Goal: Information Seeking & Learning: Learn about a topic

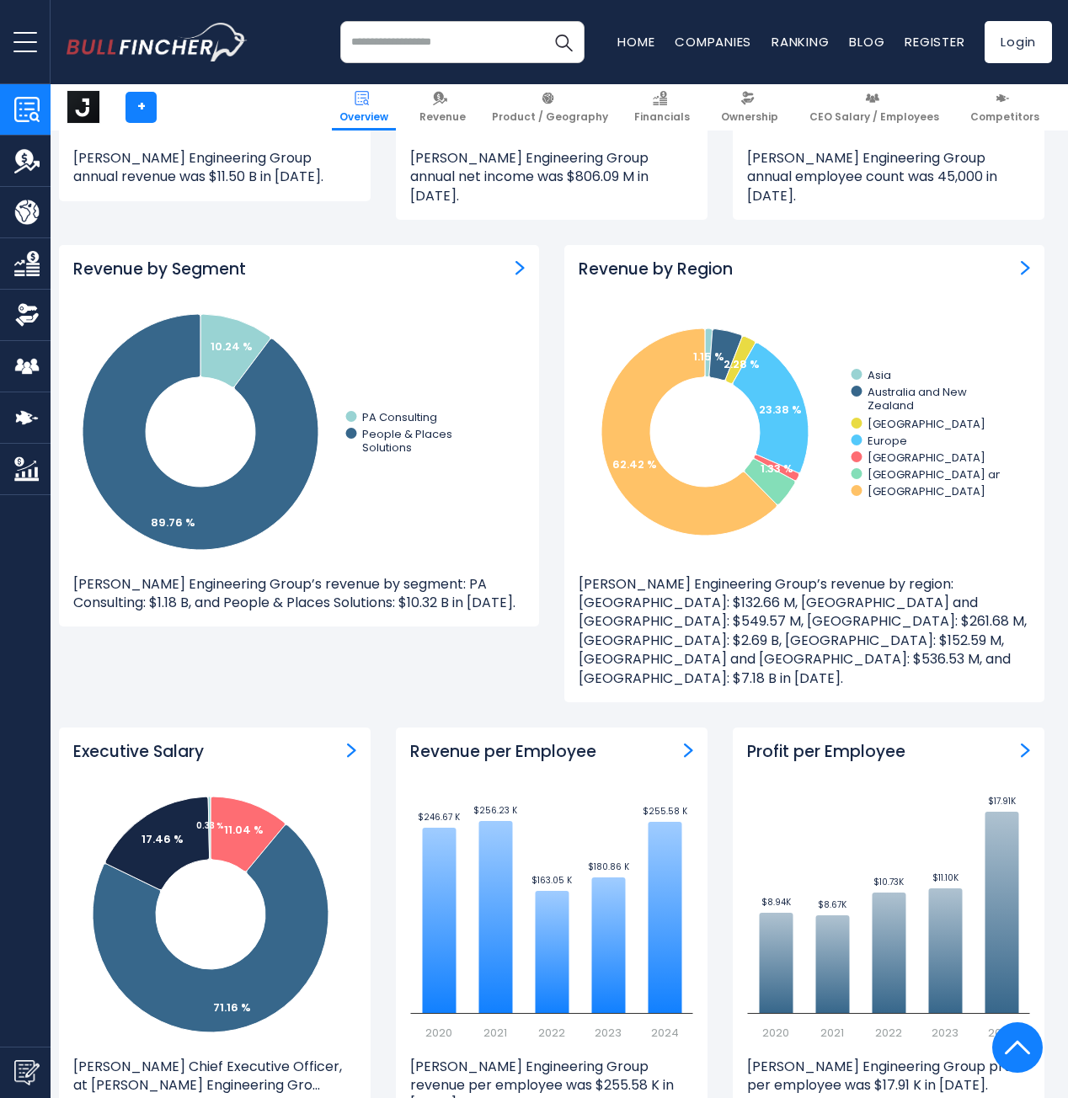
scroll to position [1437, 8]
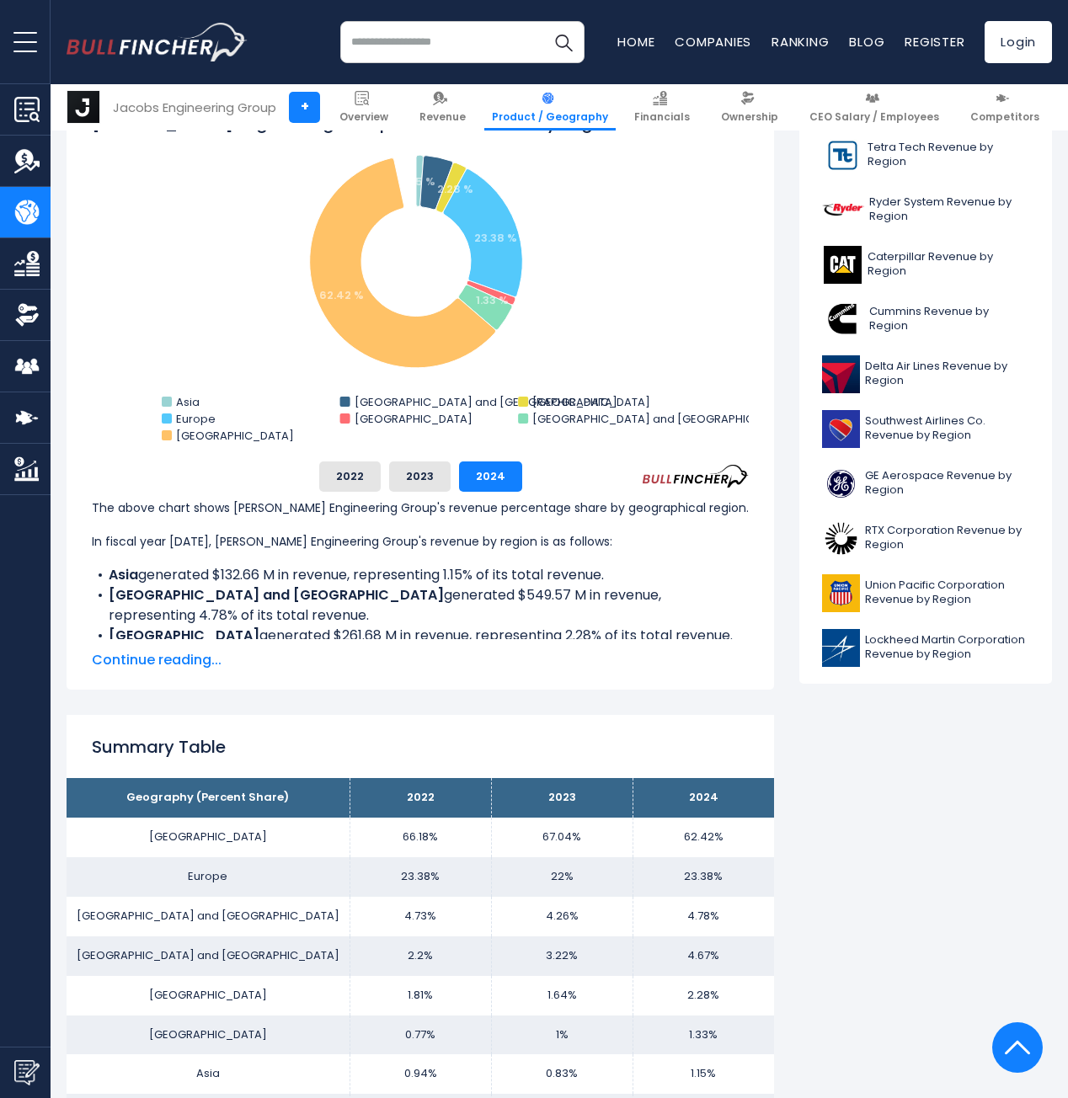
scroll to position [497, 0]
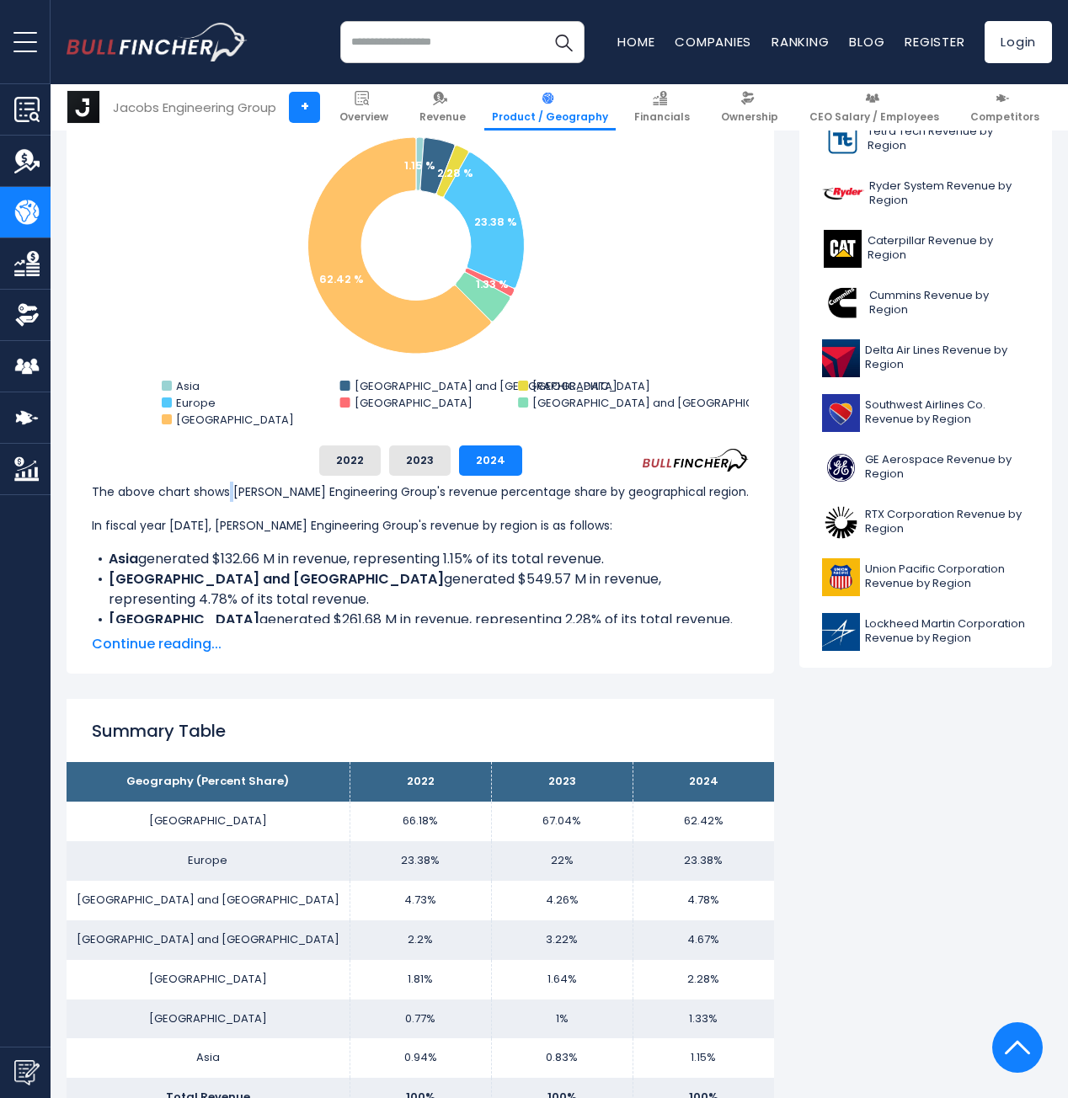
drag, startPoint x: 0, startPoint y: 0, endPoint x: 230, endPoint y: 493, distance: 543.8
click at [230, 493] on p "The above chart shows Jacobs Engineering Group's revenue percentage share by ge…" at bounding box center [420, 492] width 657 height 20
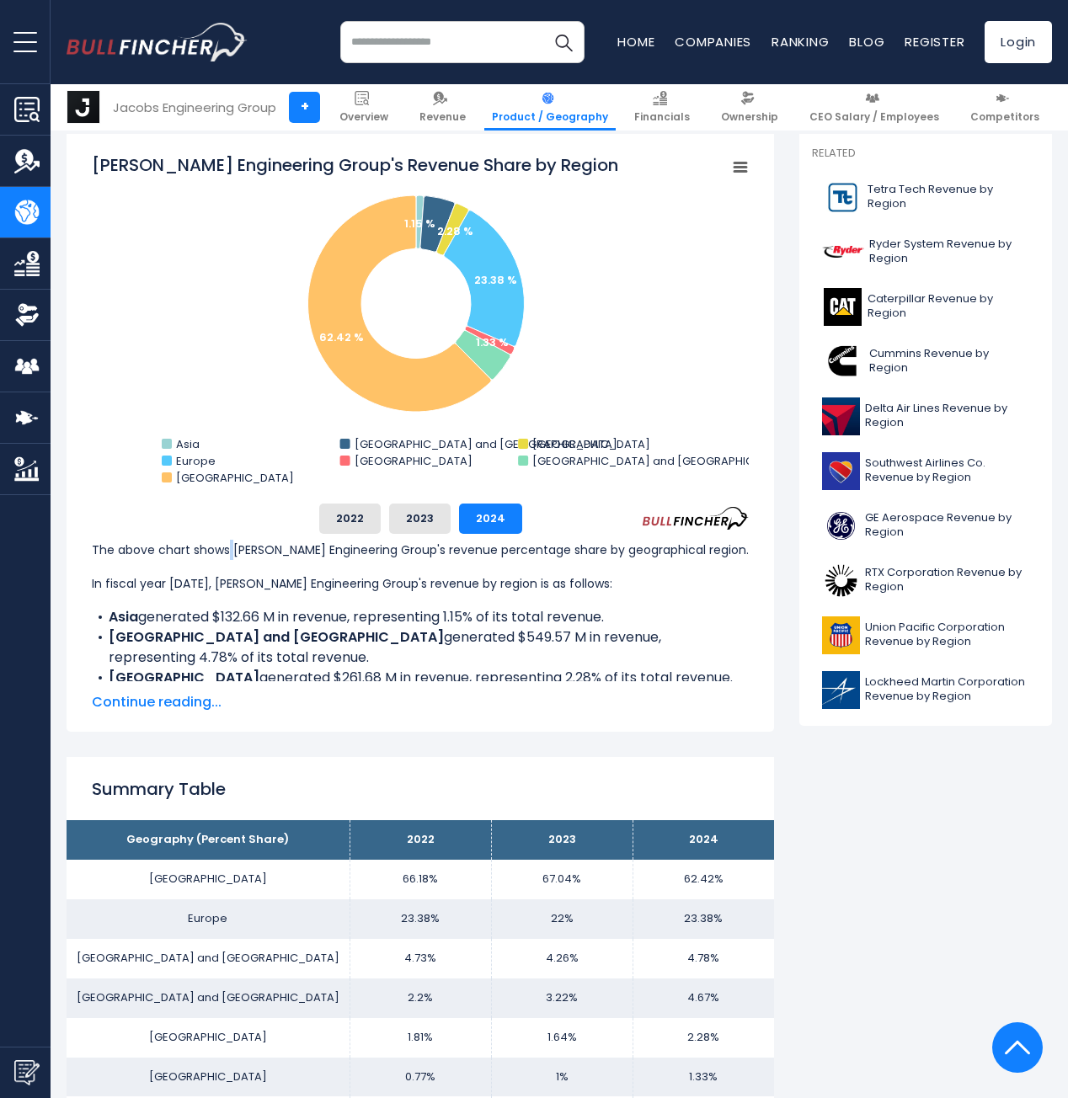
scroll to position [413, 0]
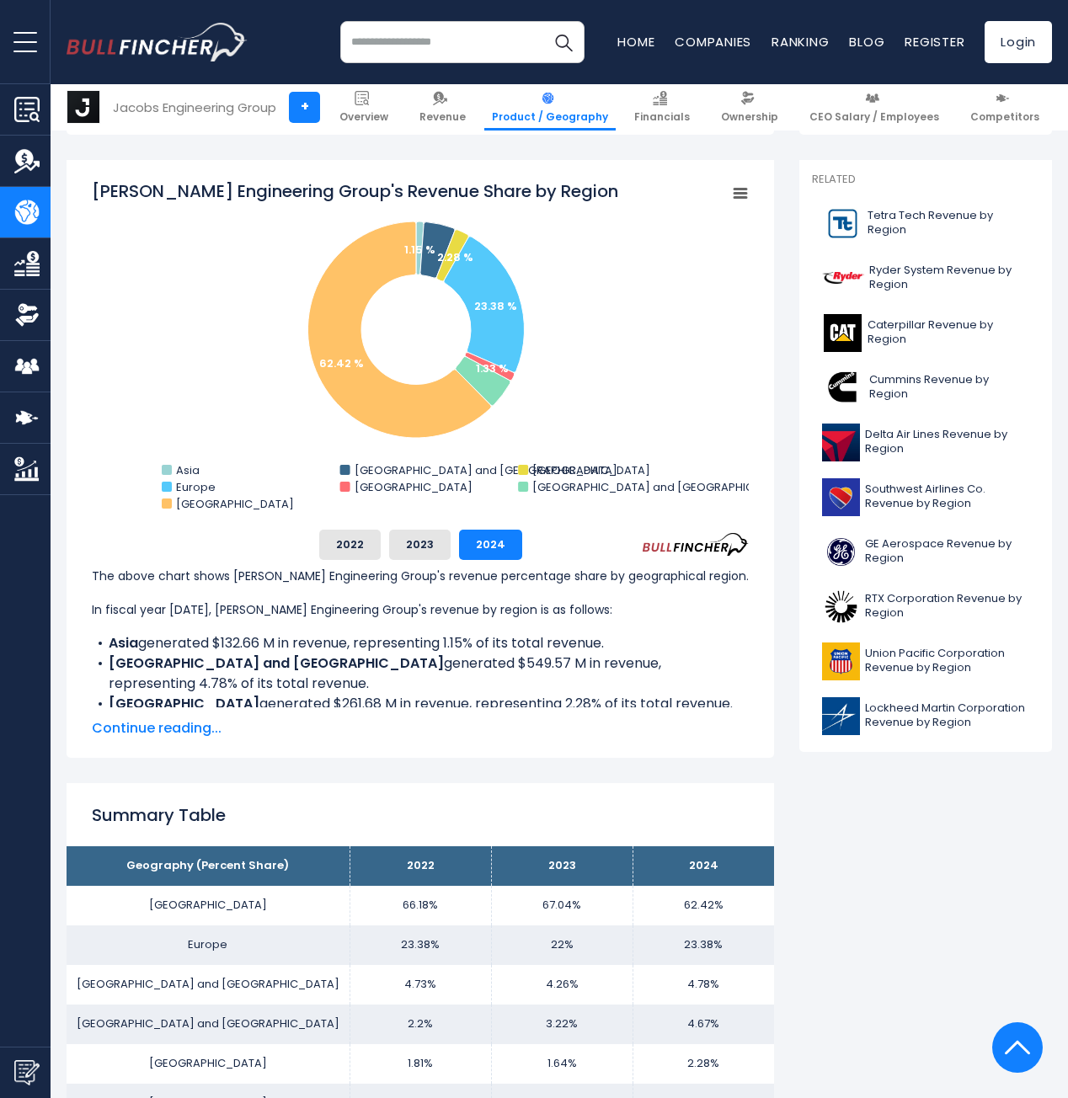
click at [167, 732] on span "Continue reading..." at bounding box center [420, 729] width 657 height 20
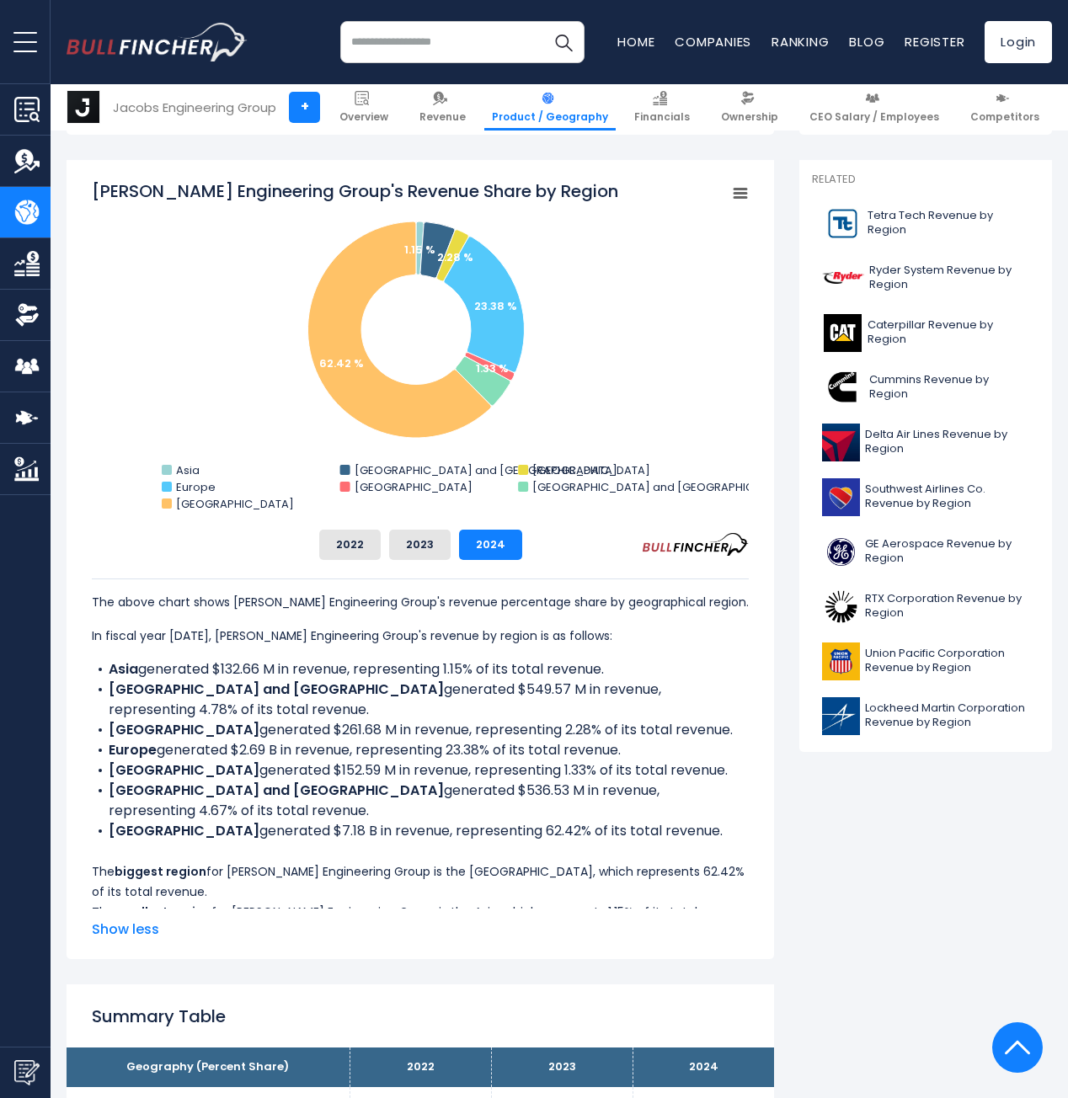
scroll to position [0, 0]
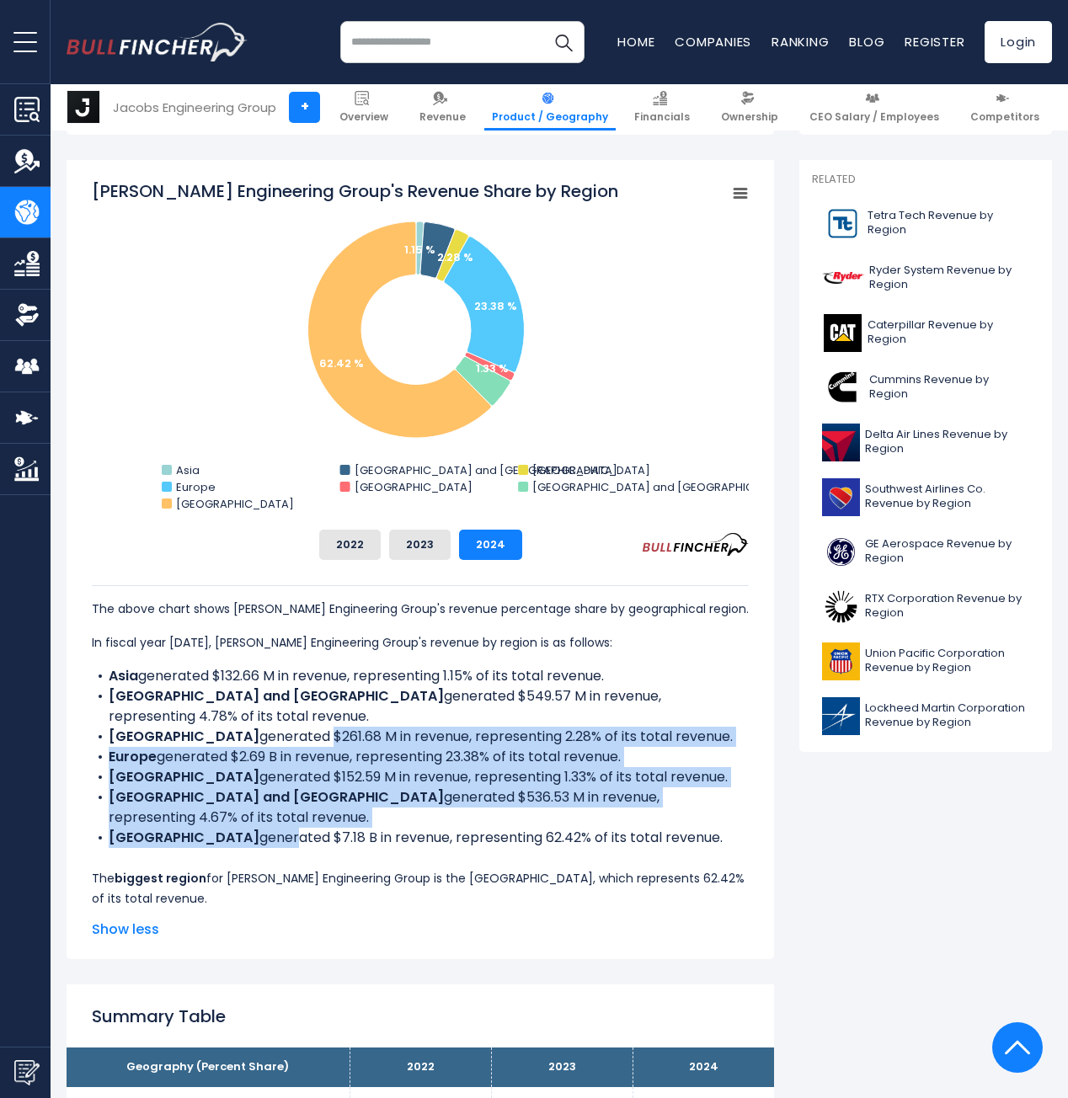
drag, startPoint x: 242, startPoint y: 740, endPoint x: 248, endPoint y: 817, distance: 77.8
click at [248, 817] on ul "Asia generated $132.66 M in revenue, representing 1.15% of its total revenue. A…" at bounding box center [420, 757] width 657 height 182
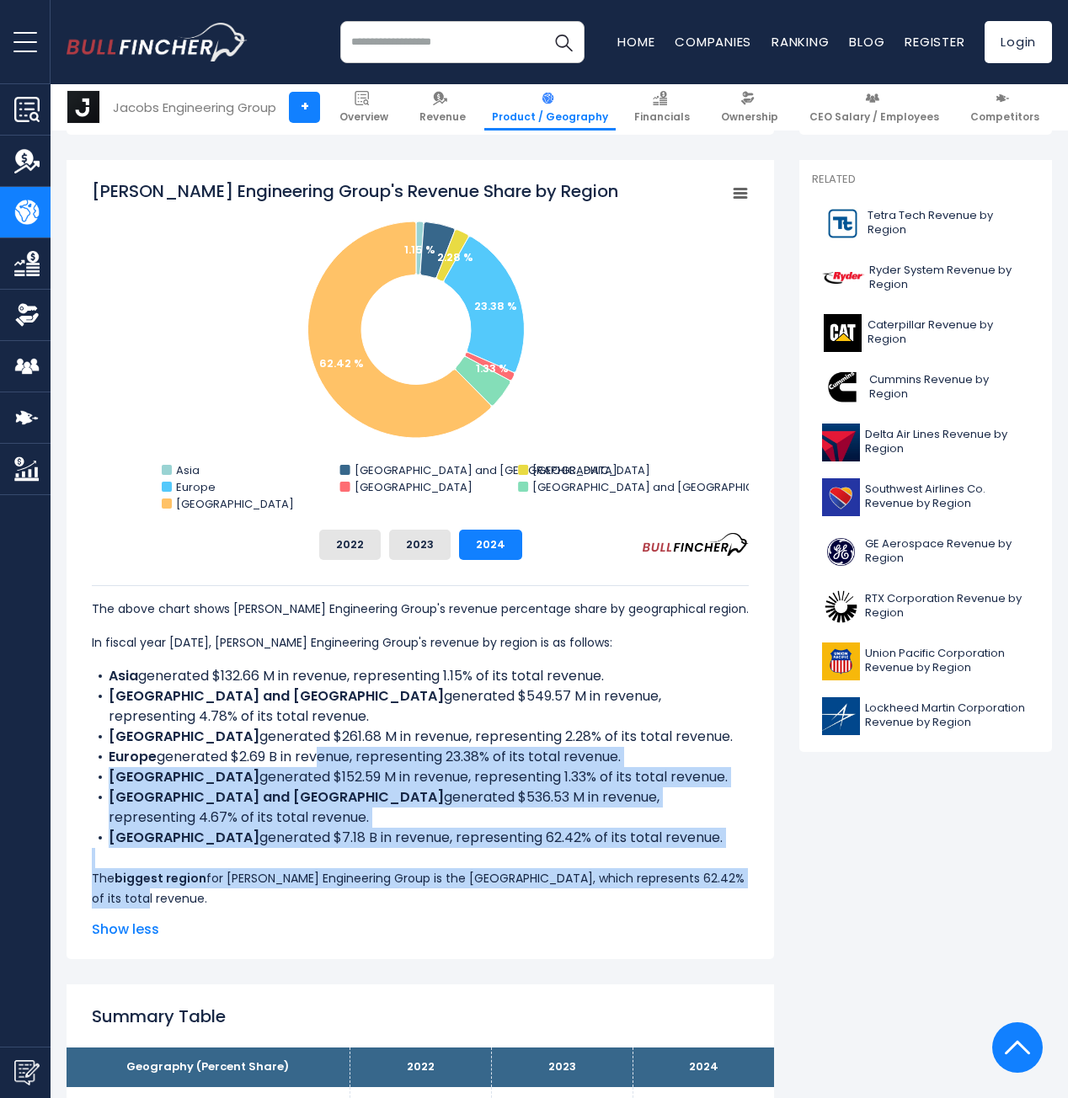
drag, startPoint x: 281, startPoint y: 880, endPoint x: 317, endPoint y: 755, distance: 130.4
click at [317, 755] on div "The above chart shows Jacobs Engineering Group's revenue percentage share by ge…" at bounding box center [420, 767] width 657 height 364
click at [317, 755] on li "Europe generated $2.69 B in revenue, representing 23.38% of its total revenue." at bounding box center [420, 757] width 657 height 20
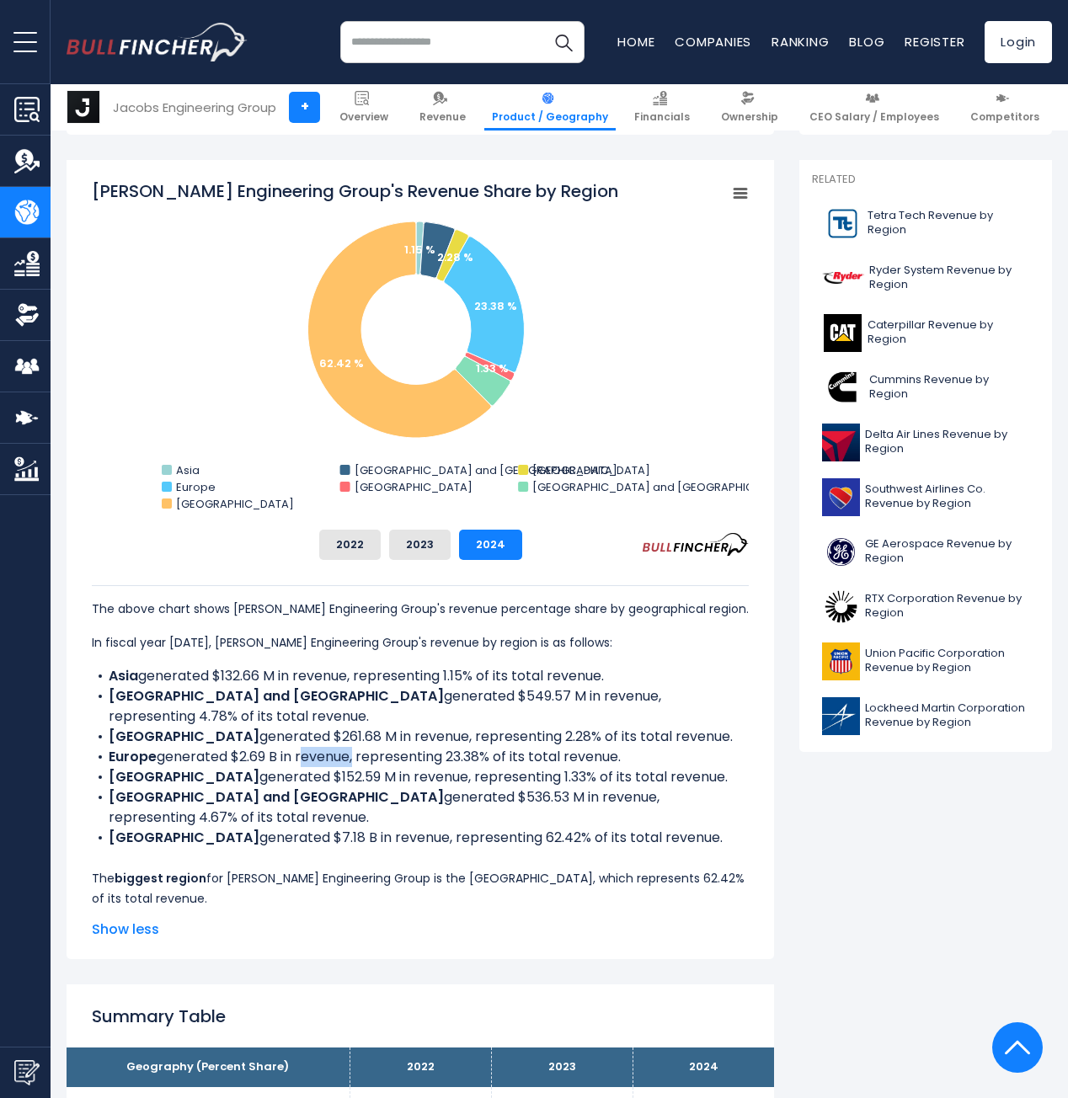
click at [317, 755] on li "Europe generated $2.69 B in revenue, representing 23.38% of its total revenue." at bounding box center [420, 757] width 657 height 20
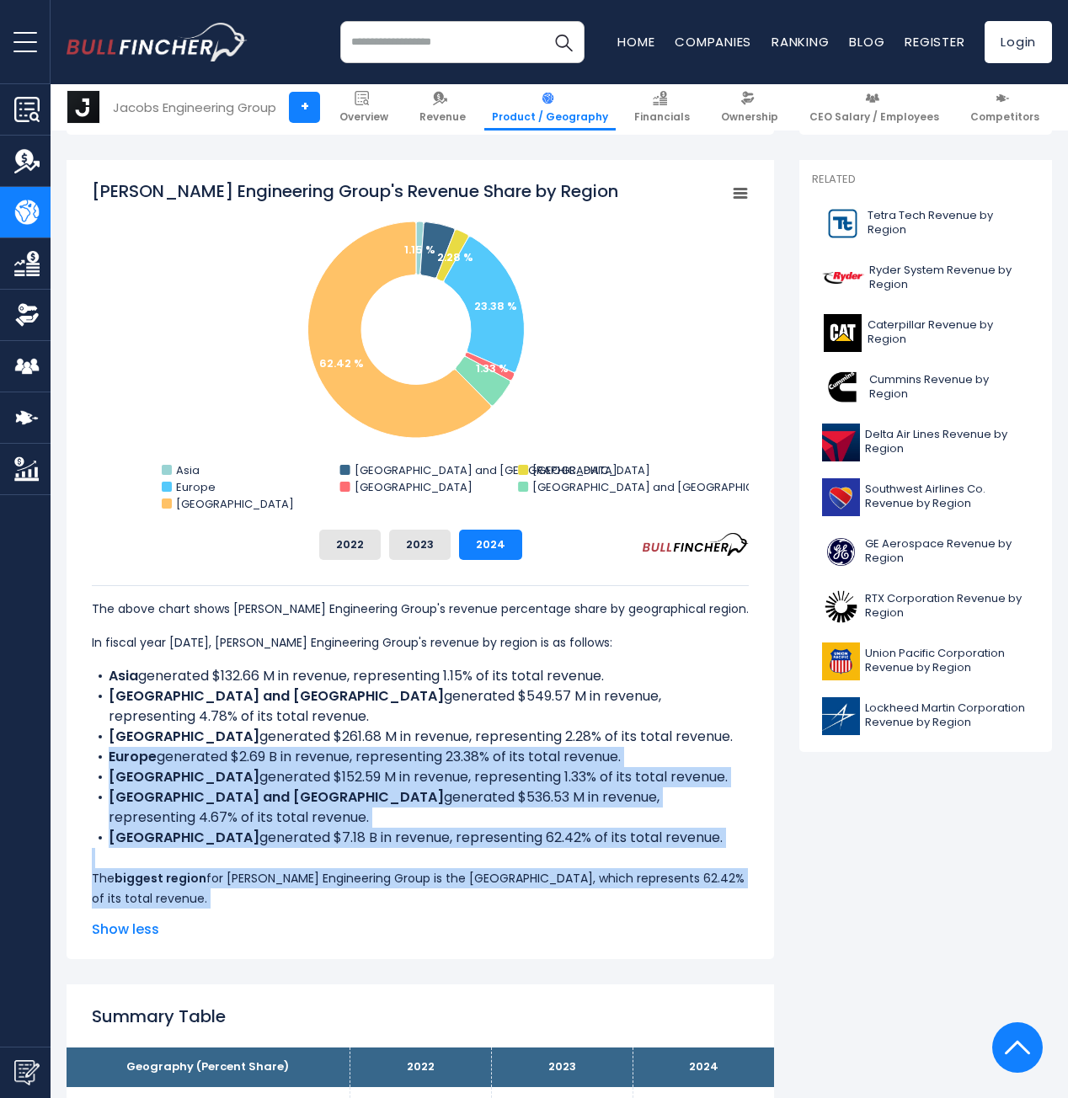
drag, startPoint x: 317, startPoint y: 755, endPoint x: 372, endPoint y: 895, distance: 151.3
click at [372, 895] on div "The above chart shows Jacobs Engineering Group's revenue percentage share by ge…" at bounding box center [420, 767] width 657 height 364
click at [303, 885] on div "The above chart shows Jacobs Engineering Group's revenue percentage share by ge…" at bounding box center [420, 767] width 657 height 364
drag, startPoint x: 303, startPoint y: 885, endPoint x: 297, endPoint y: 764, distance: 121.5
click at [297, 764] on div "The above chart shows Jacobs Engineering Group's revenue percentage share by ge…" at bounding box center [420, 767] width 657 height 364
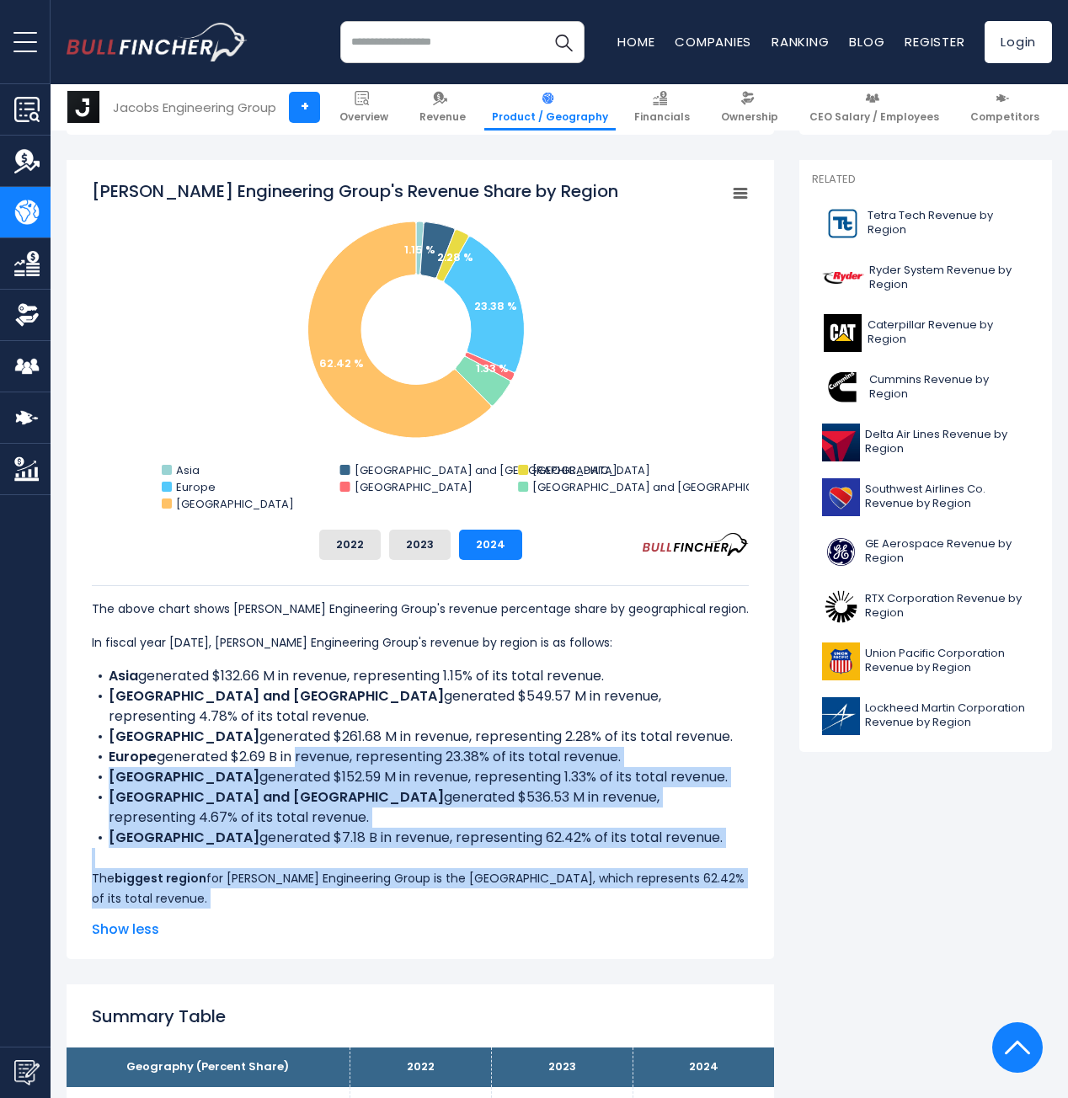
click at [297, 764] on li "Europe generated $2.69 B in revenue, representing 23.38% of its total revenue." at bounding box center [420, 757] width 657 height 20
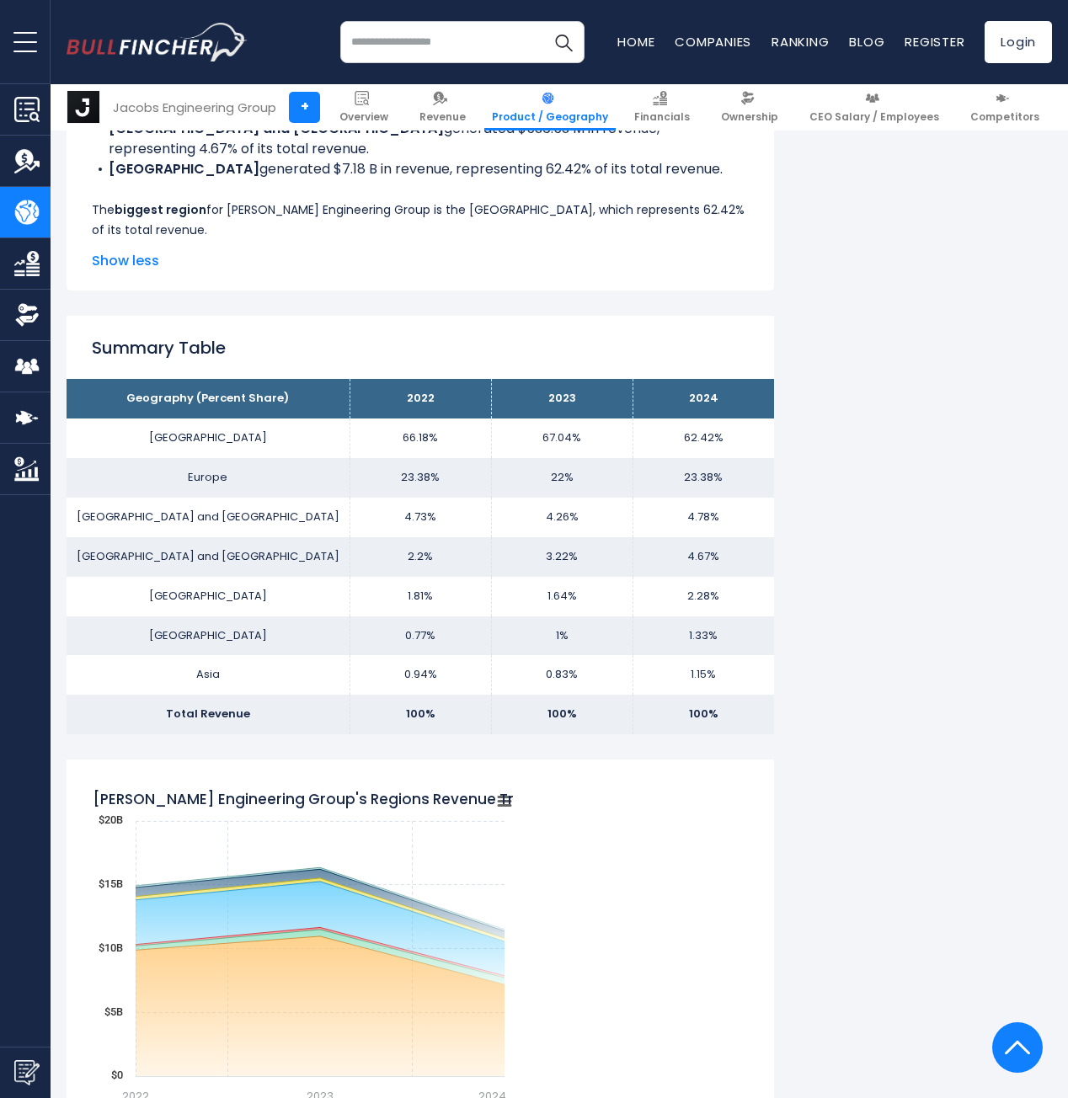
scroll to position [1087, 0]
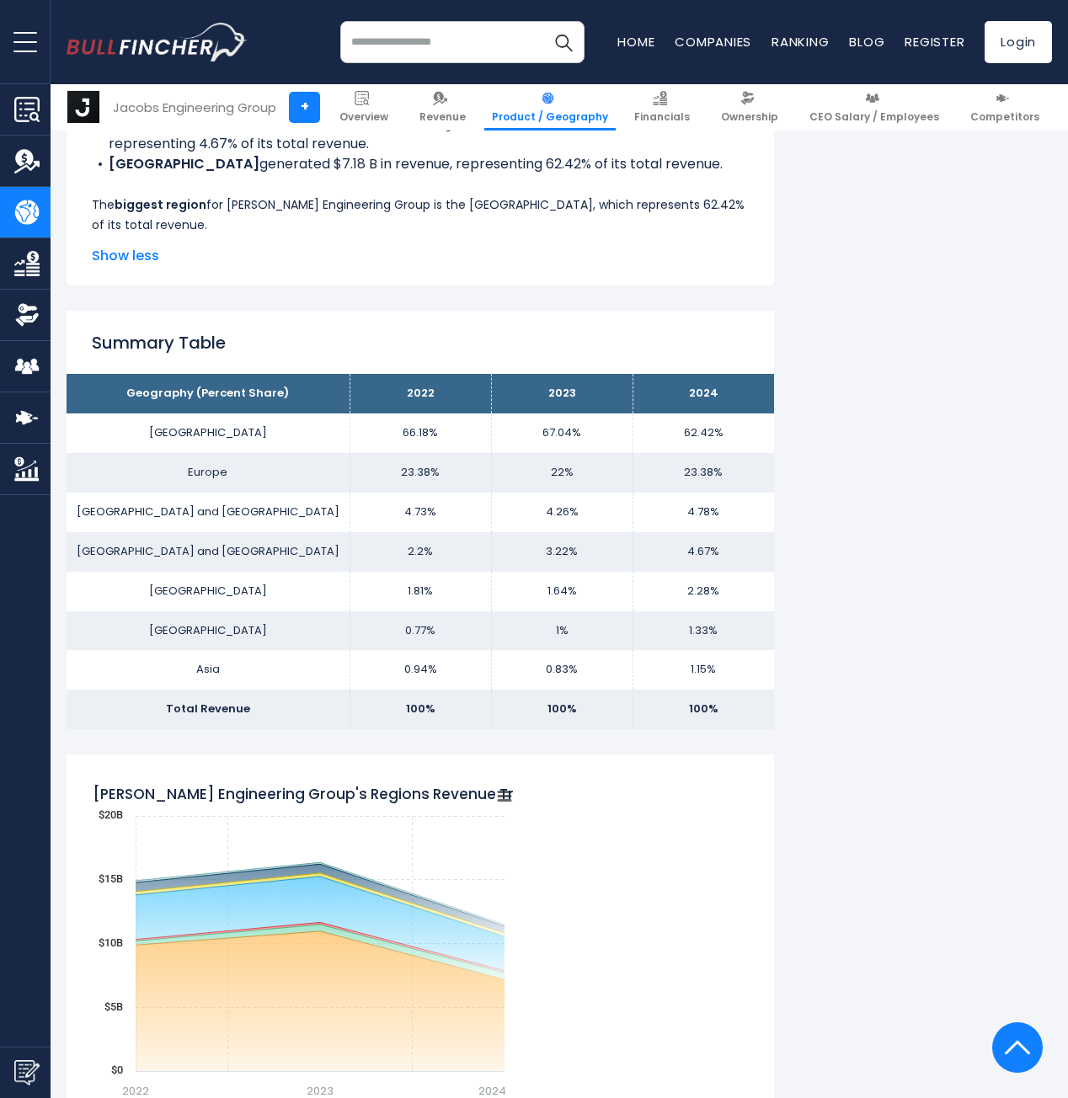
click at [195, 428] on td "[GEOGRAPHIC_DATA]" at bounding box center [208, 434] width 283 height 40
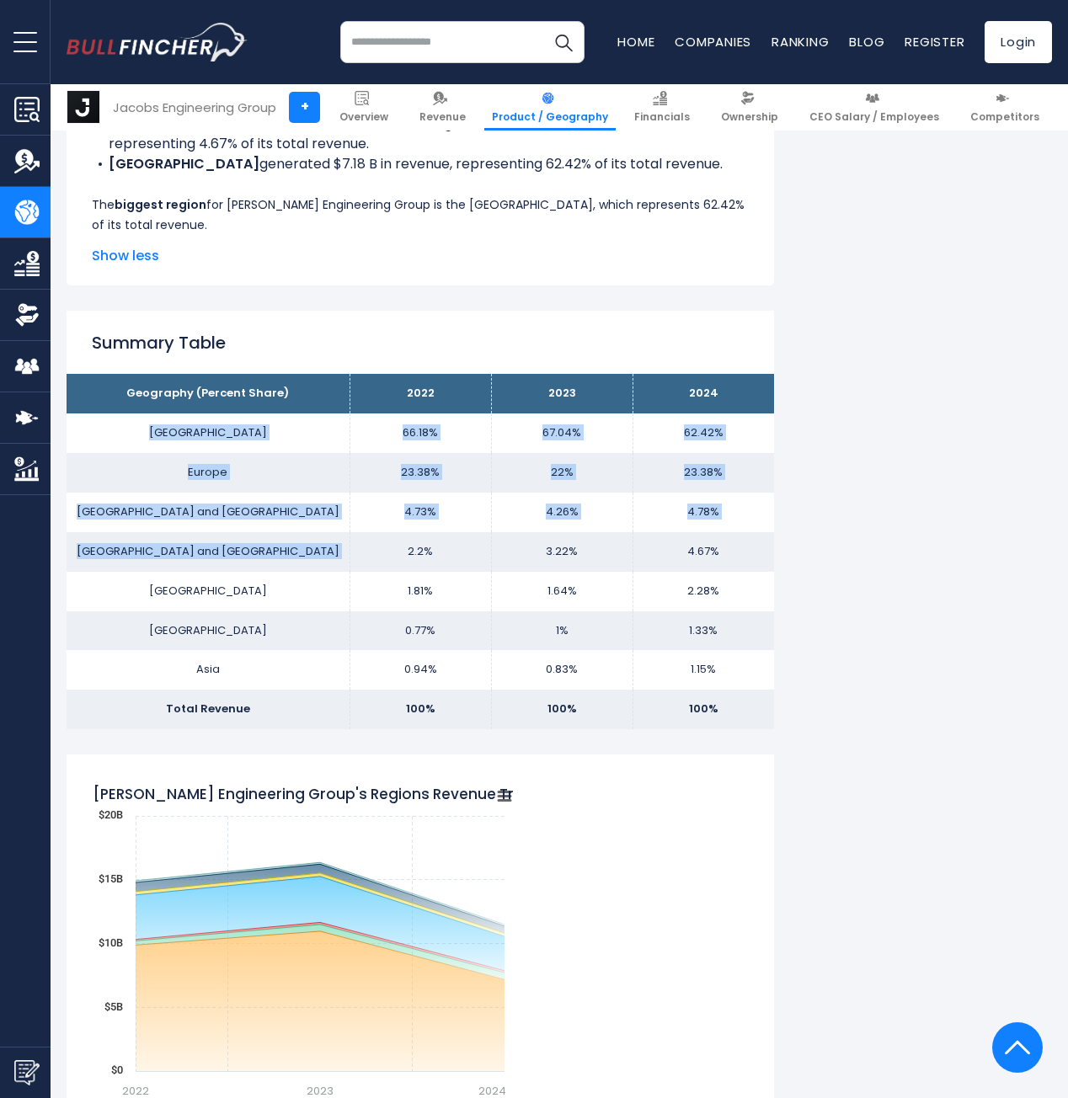
drag, startPoint x: 195, startPoint y: 428, endPoint x: 271, endPoint y: 545, distance: 139.5
click at [271, 545] on tbody "Geography (Percent Share) 2022 2023 2024 UNITED STATES 66.18% 67.04% Europe Aus…" at bounding box center [421, 551] width 708 height 355
click at [271, 545] on td "[GEOGRAPHIC_DATA] and [GEOGRAPHIC_DATA]" at bounding box center [208, 552] width 283 height 40
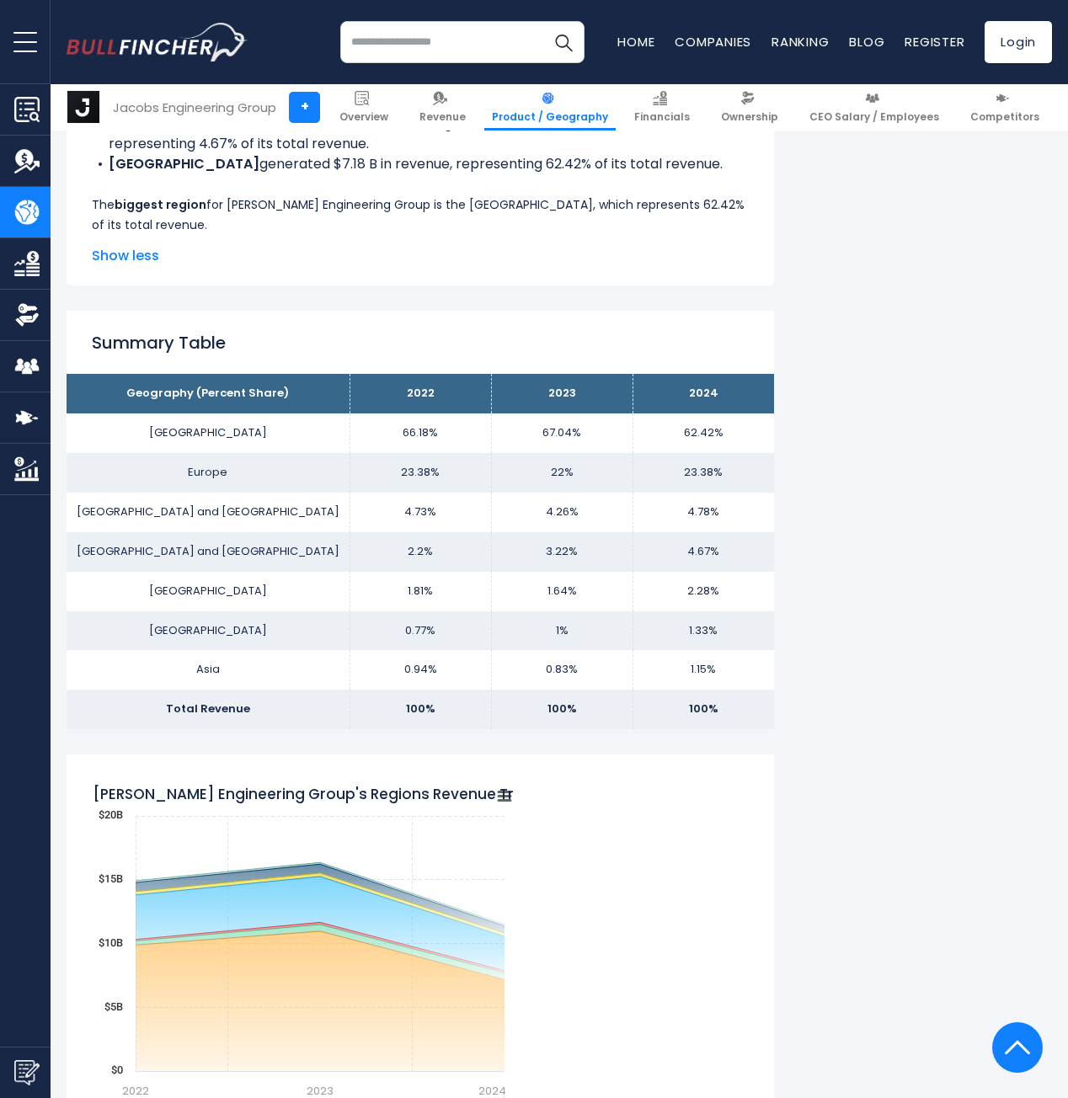
click at [271, 545] on td "[GEOGRAPHIC_DATA] and [GEOGRAPHIC_DATA]" at bounding box center [208, 552] width 283 height 40
drag, startPoint x: 271, startPoint y: 545, endPoint x: 271, endPoint y: 499, distance: 46.3
click at [271, 499] on tbody "Geography (Percent Share) 2022 2023 2024 UNITED STATES 66.18% 67.04% Europe Aus…" at bounding box center [421, 551] width 708 height 355
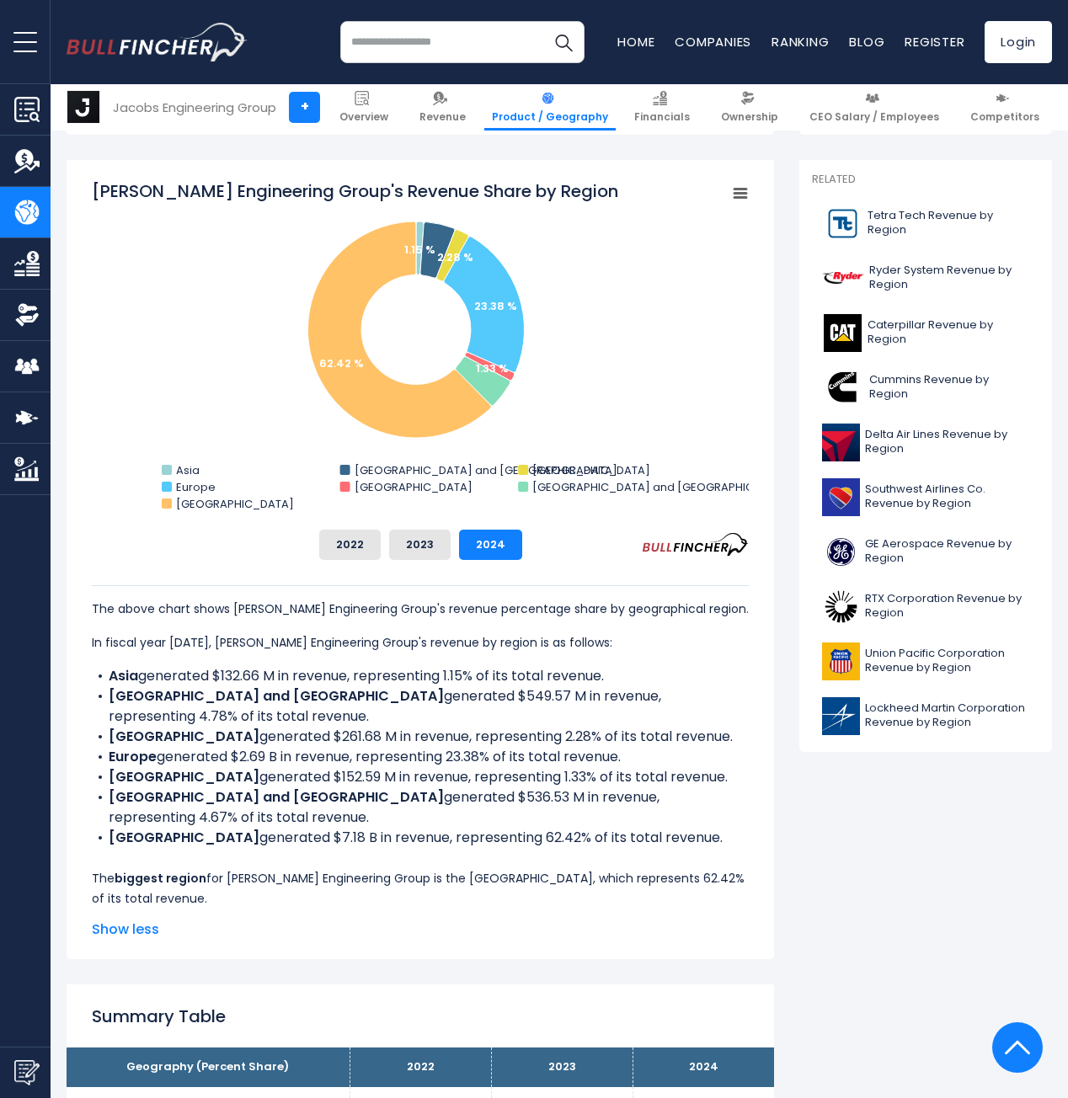
scroll to position [0, 0]
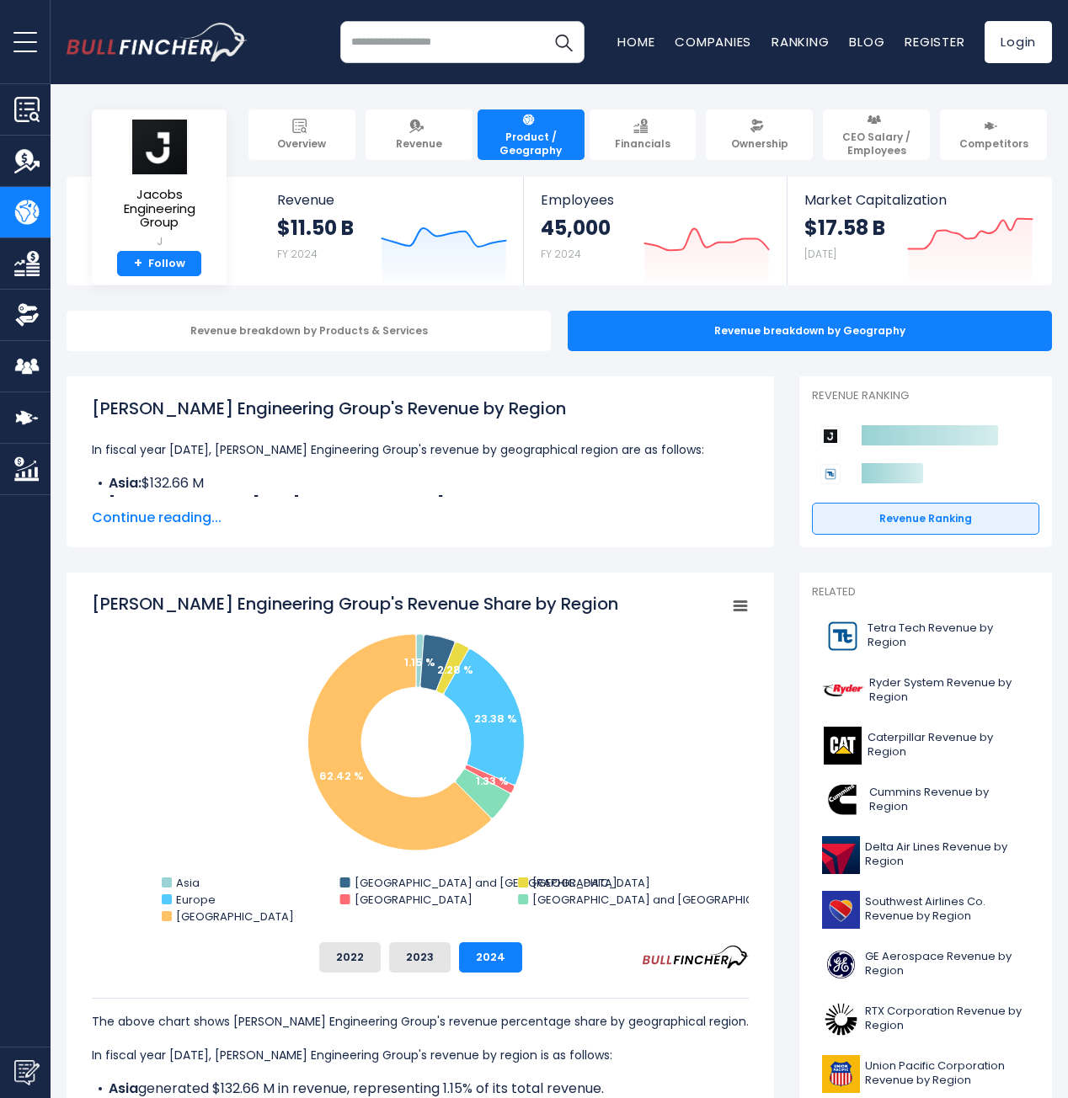
click at [318, 437] on div "Jacobs Engineering Group's Revenue by Region In fiscal year 2024, Jacobs Engine…" at bounding box center [420, 446] width 657 height 101
click at [403, 459] on p "In fiscal year 2024, Jacobs Engineering Group's revenue by geographical region …" at bounding box center [420, 450] width 657 height 20
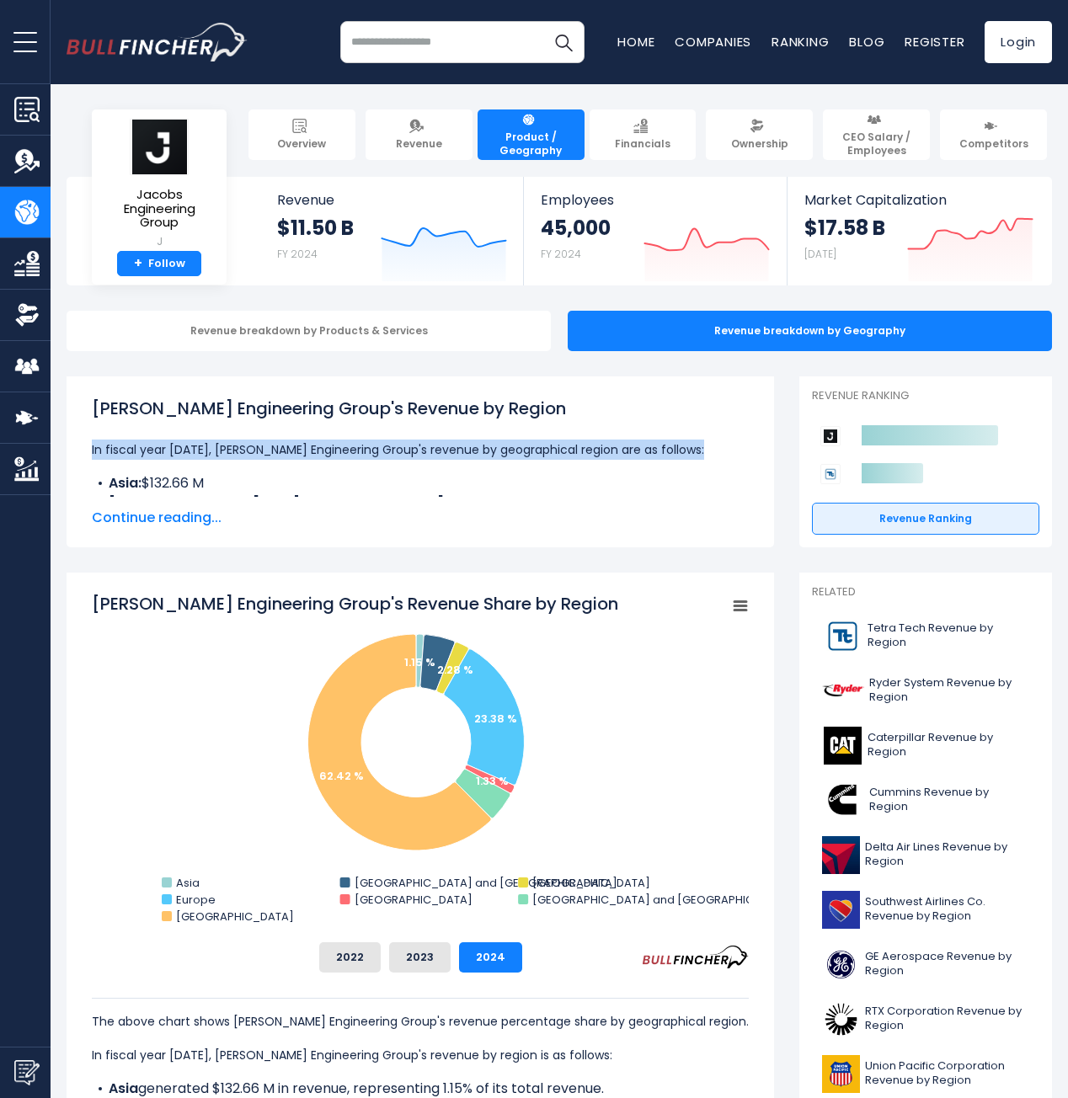
click at [403, 459] on p "In fiscal year 2024, Jacobs Engineering Group's revenue by geographical region …" at bounding box center [420, 450] width 657 height 20
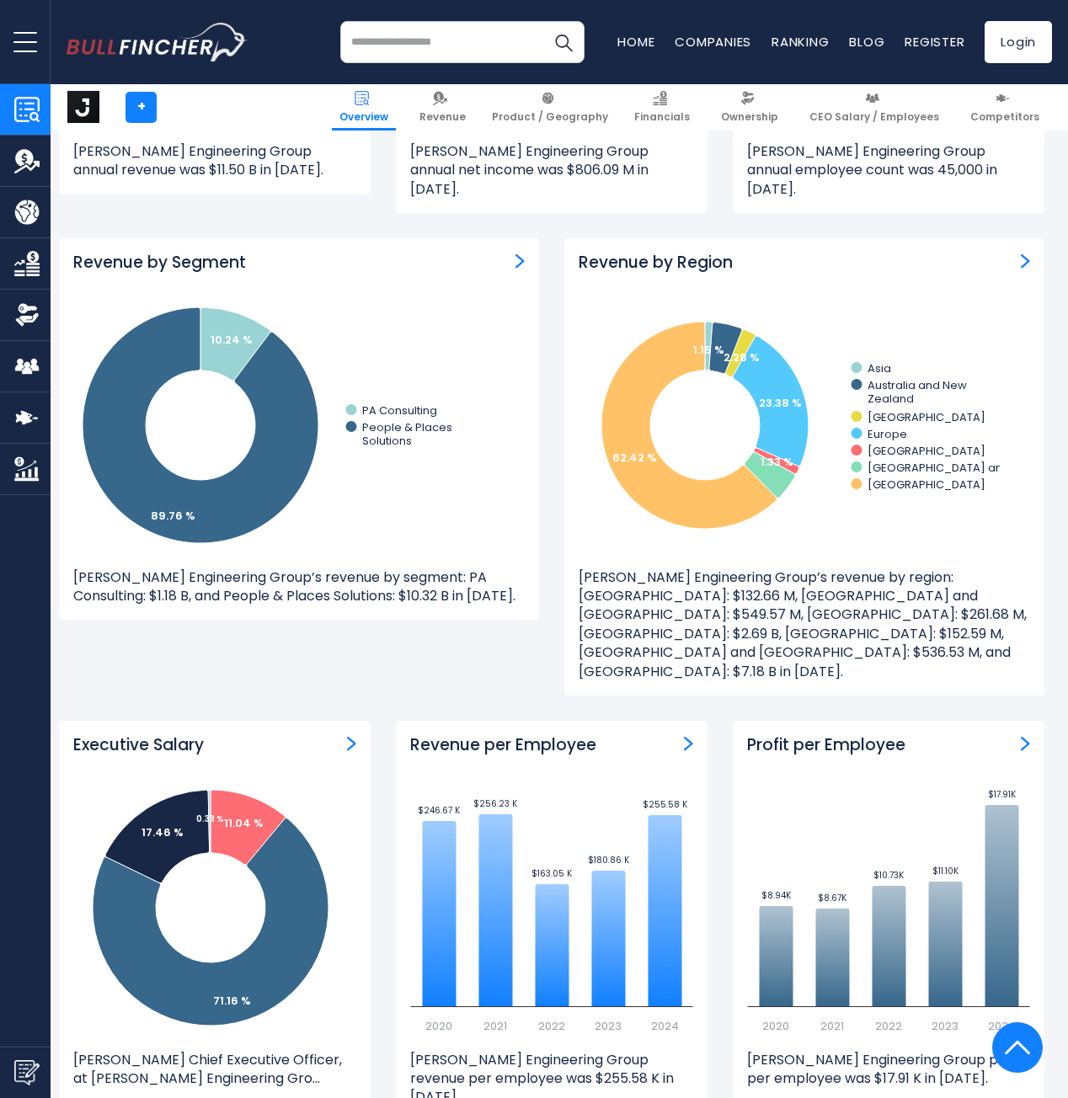
click at [393, 587] on div "Revenue by Segment Created with Highcharts 12.1.2 10.24 % 89.76 % PA Consulting…" at bounding box center [299, 429] width 480 height 382
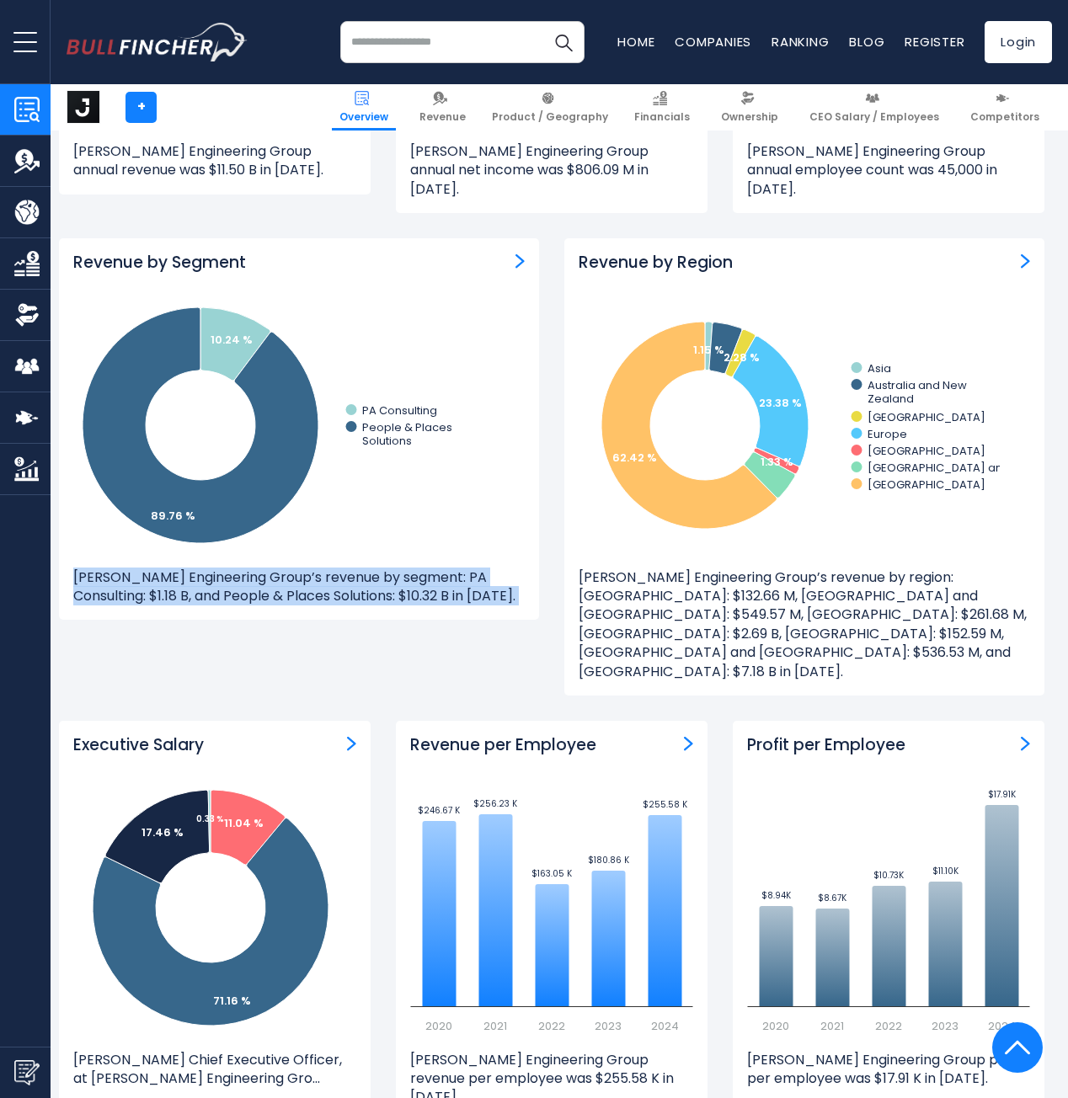
click at [393, 587] on div "Revenue by Segment Created with Highcharts 12.1.2 10.24 % 89.76 % PA Consulting…" at bounding box center [299, 429] width 480 height 382
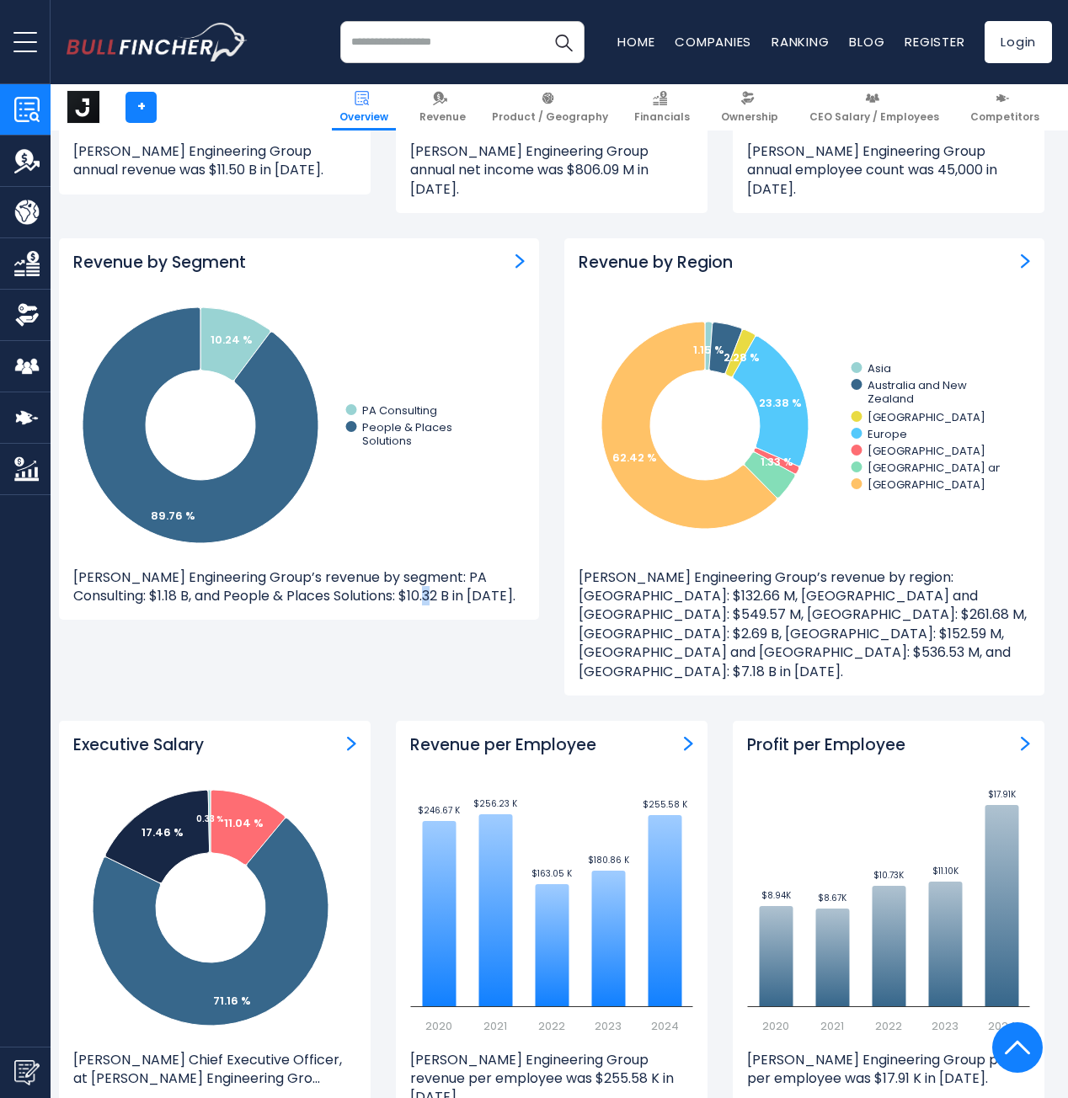
click at [393, 587] on div "Revenue by Segment Created with Highcharts 12.1.2 10.24 % 89.76 % PA Consulting…" at bounding box center [299, 429] width 480 height 382
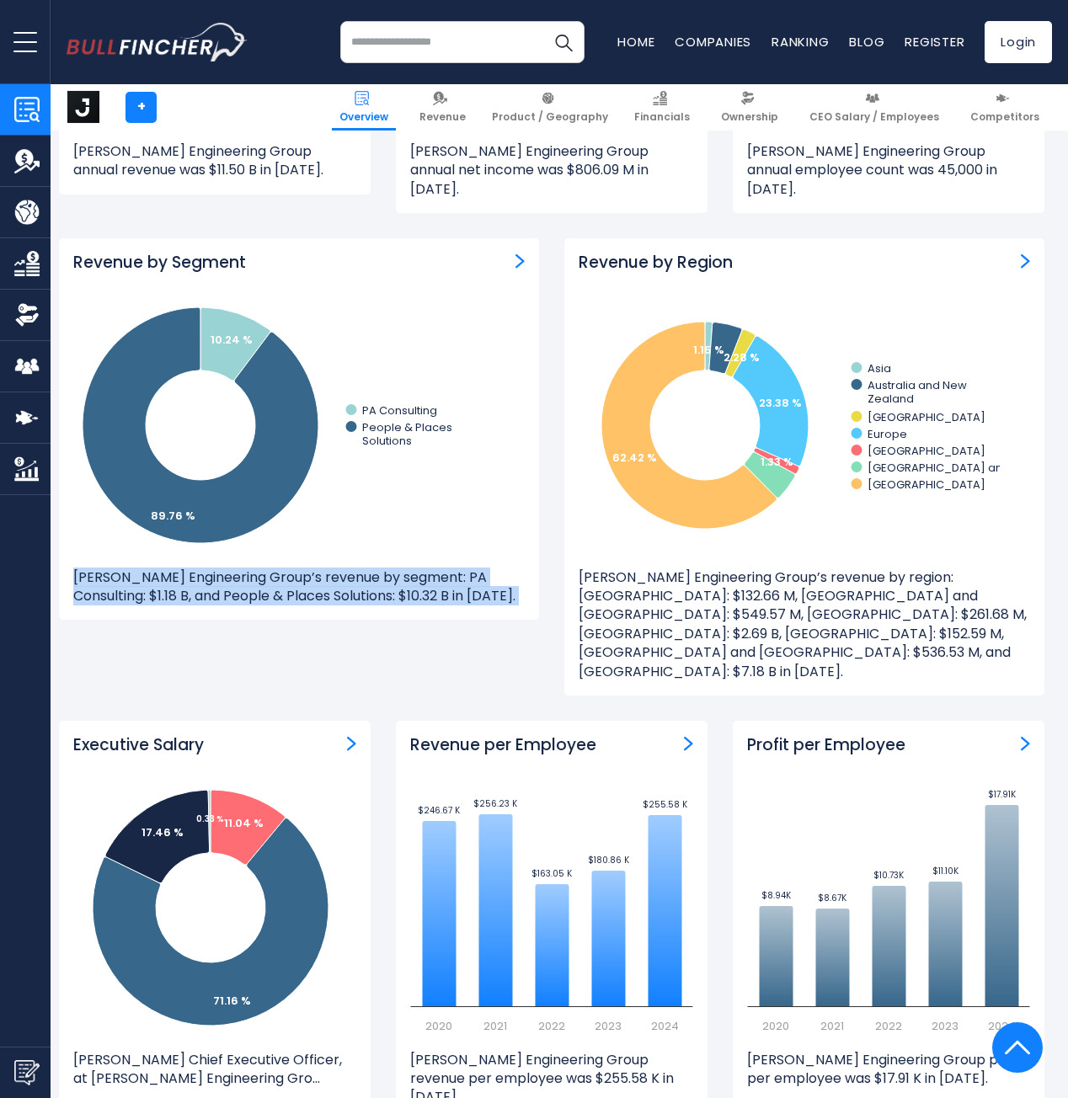
click at [393, 587] on div "Revenue by Segment Created with Highcharts 12.1.2 10.24 % 89.76 % PA Consulting…" at bounding box center [299, 429] width 480 height 382
click at [431, 569] on p "[PERSON_NAME] Engineering Group’s revenue by segment: PA Consulting: $1.18 B, a…" at bounding box center [299, 588] width 452 height 38
